Goal: Task Accomplishment & Management: Use online tool/utility

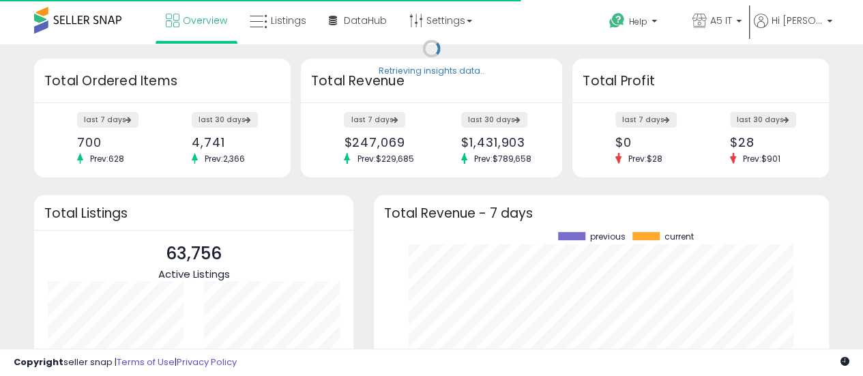
scroll to position [190, 428]
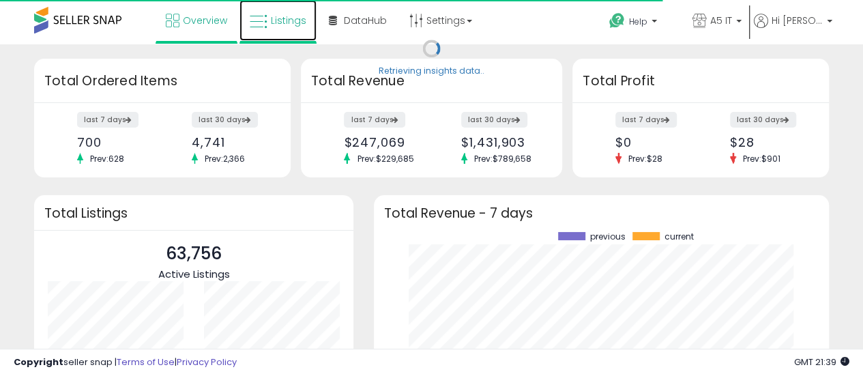
click at [302, 21] on span "Listings" at bounding box center [288, 21] width 35 height 14
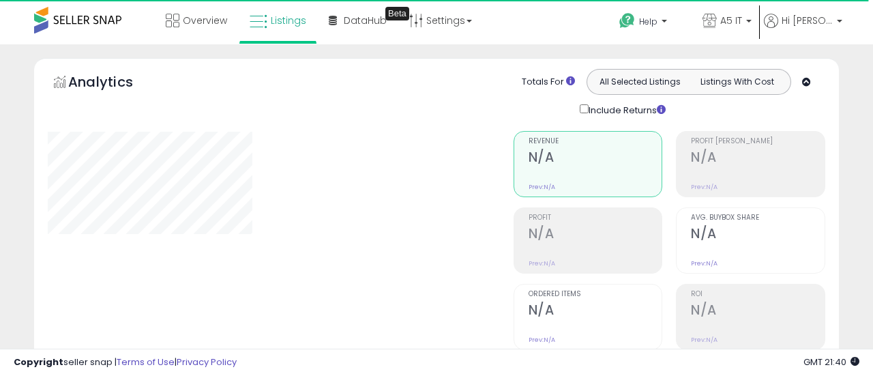
type input "*******"
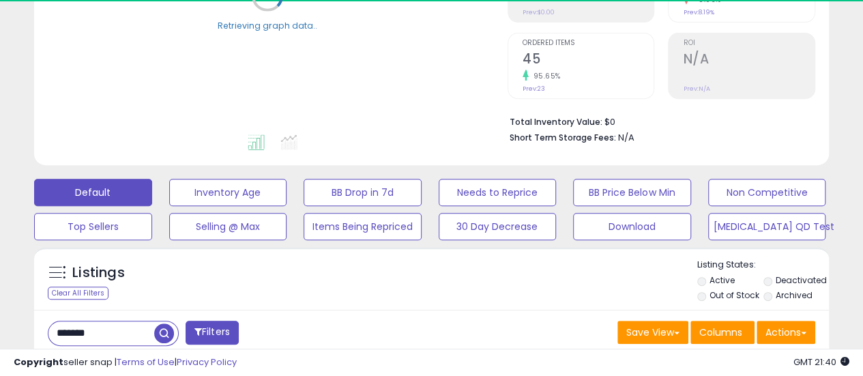
scroll to position [273, 0]
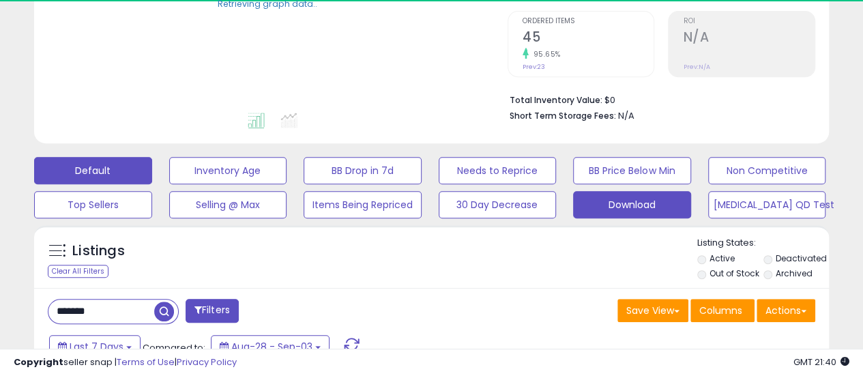
click at [607, 210] on button "Download" at bounding box center [632, 204] width 118 height 27
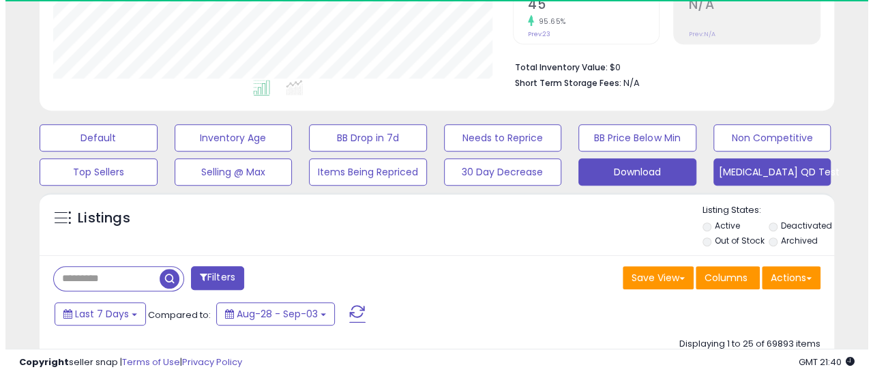
scroll to position [409, 0]
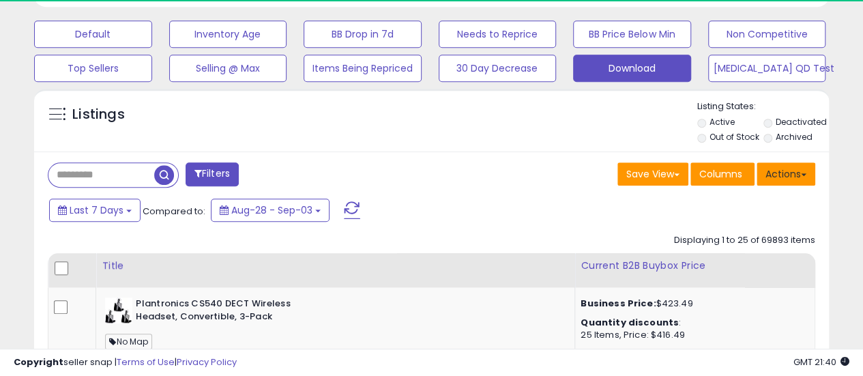
click at [810, 177] on button "Actions" at bounding box center [786, 173] width 59 height 23
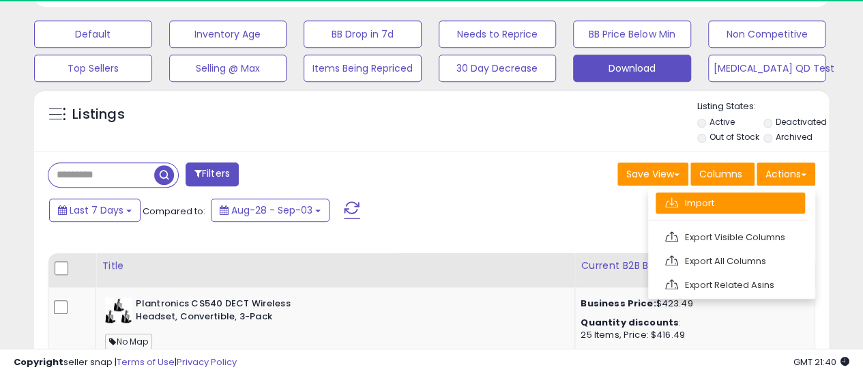
click at [785, 200] on link "Import" at bounding box center [730, 202] width 149 height 21
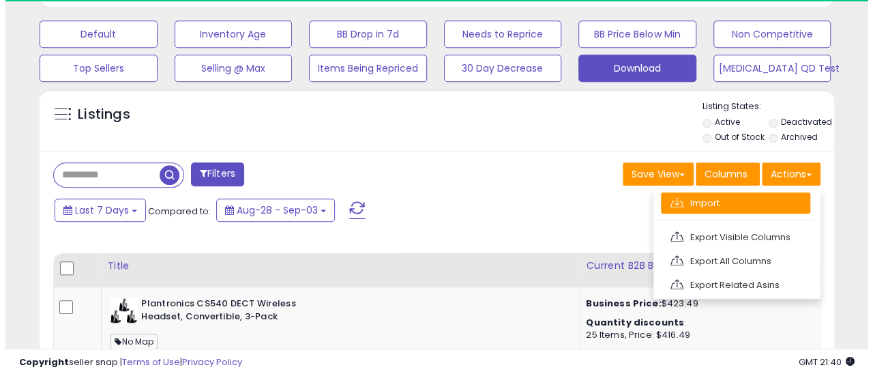
scroll to position [280, 465]
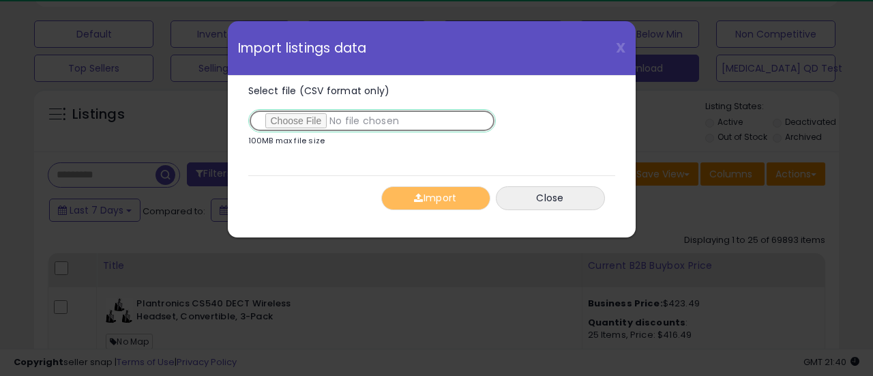
click at [312, 126] on input "Select file (CSV format only)" at bounding box center [372, 120] width 248 height 23
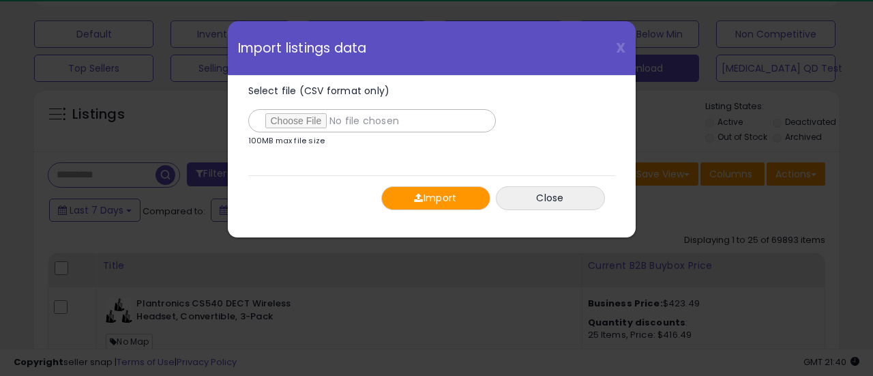
click at [432, 210] on div "Import Close" at bounding box center [431, 197] width 367 height 45
click at [434, 199] on button "Import" at bounding box center [435, 198] width 109 height 24
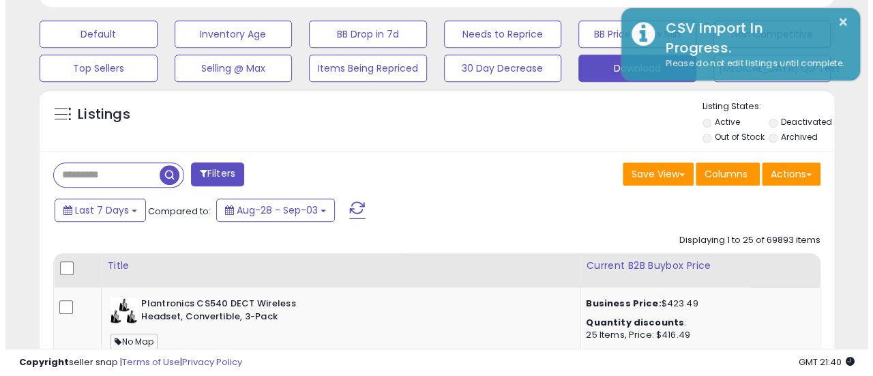
scroll to position [681897, 681717]
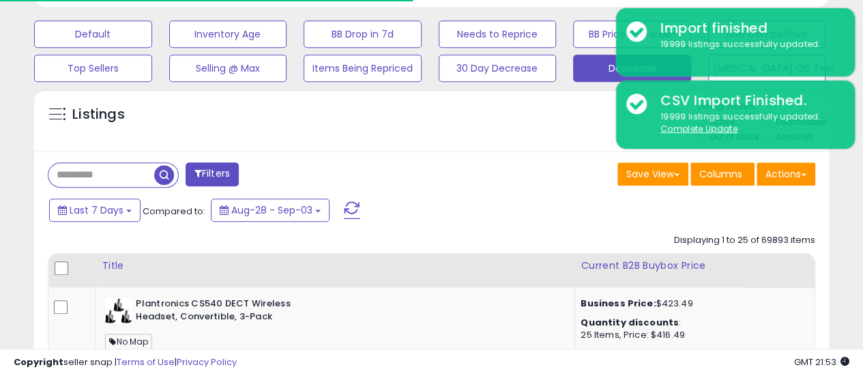
click at [786, 185] on div "Actions [GEOGRAPHIC_DATA] Export Visible Columns Export All Columns Export Rela…" at bounding box center [786, 175] width 59 height 27
click at [787, 174] on button "Actions" at bounding box center [786, 173] width 59 height 23
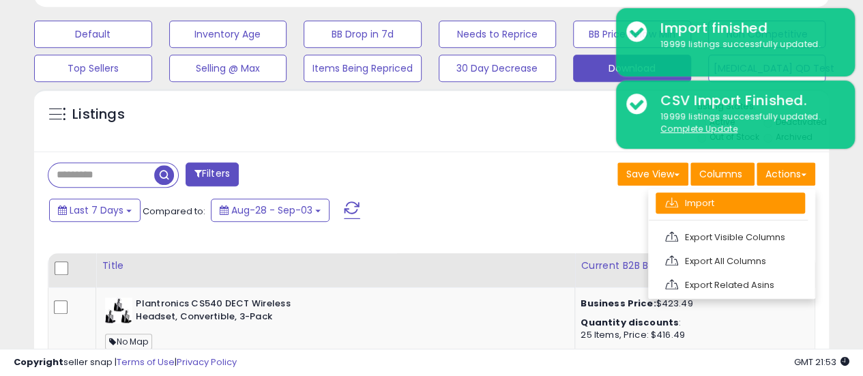
click at [772, 196] on link "Import" at bounding box center [730, 202] width 149 height 21
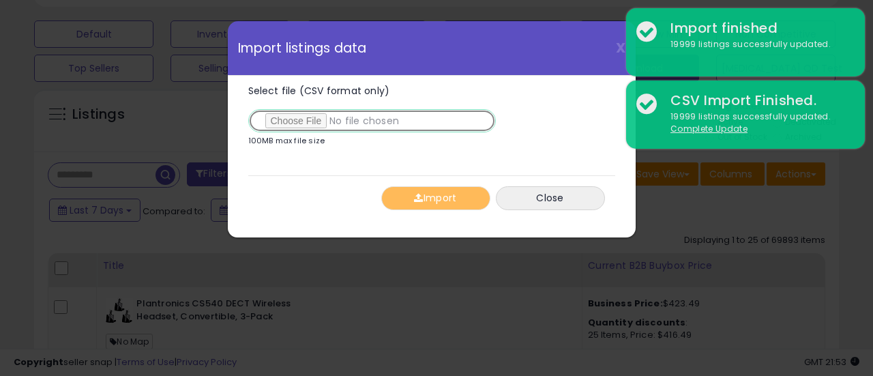
click at [297, 128] on input "Select file (CSV format only)" at bounding box center [372, 120] width 248 height 23
type input "**********"
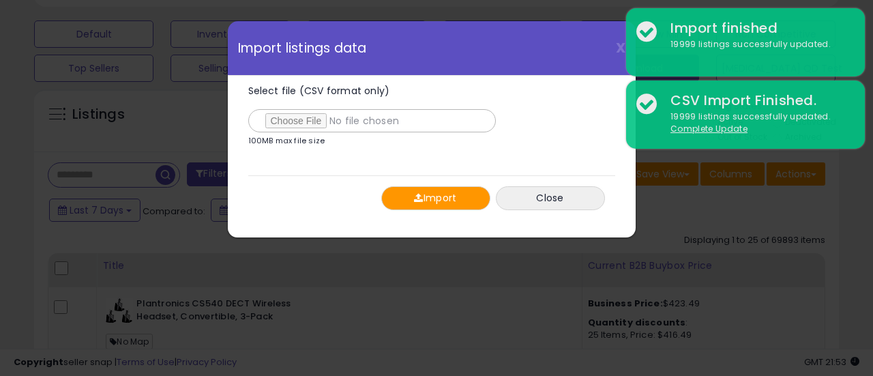
click at [389, 194] on button "Import" at bounding box center [435, 198] width 109 height 24
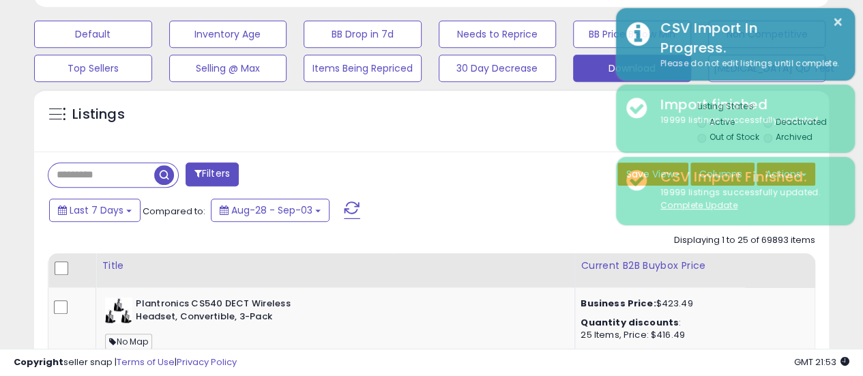
scroll to position [681897, 681717]
